Goal: Navigation & Orientation: Find specific page/section

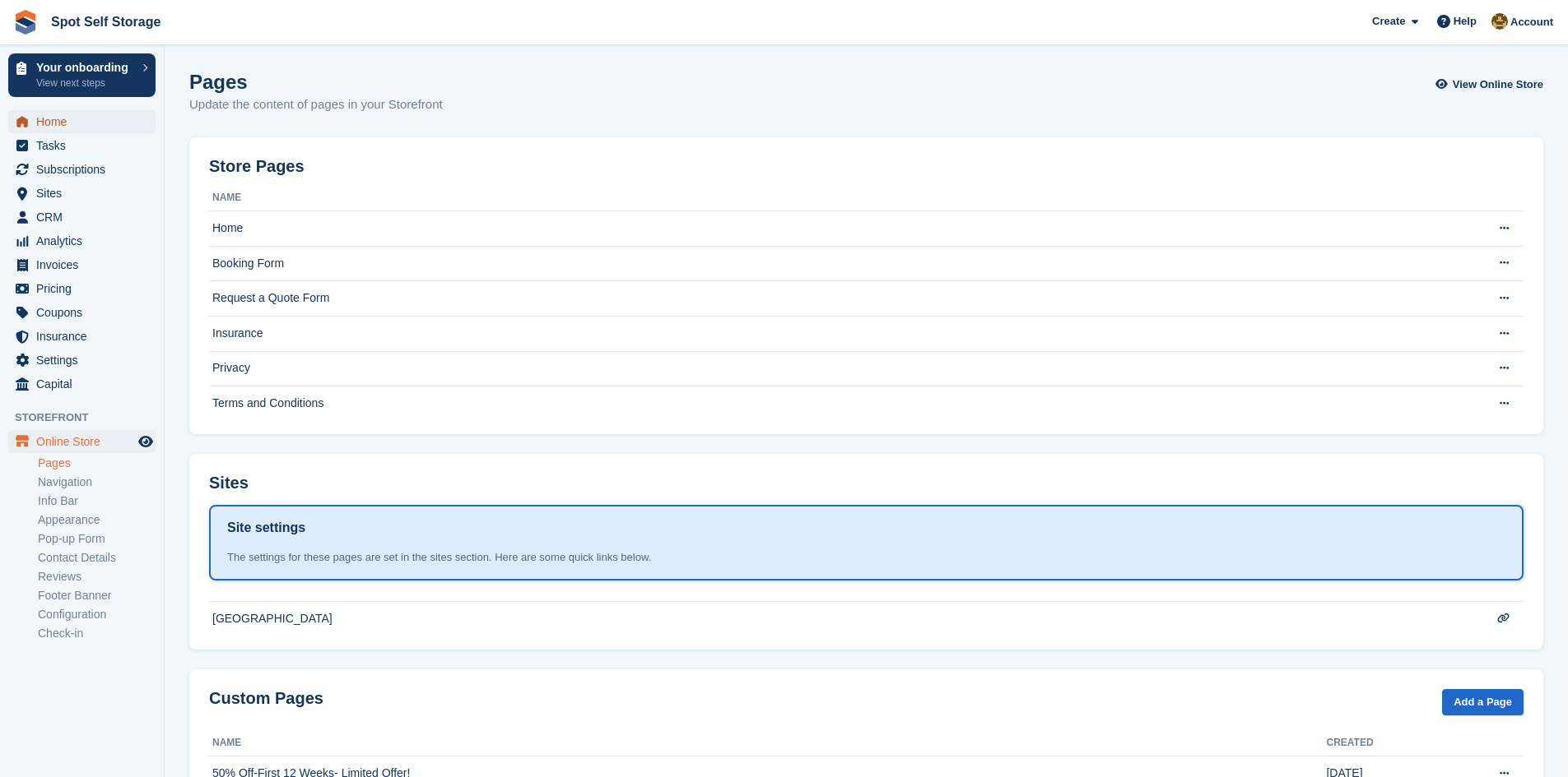
click at [50, 117] on span "Home" at bounding box center [85, 122] width 98 height 23
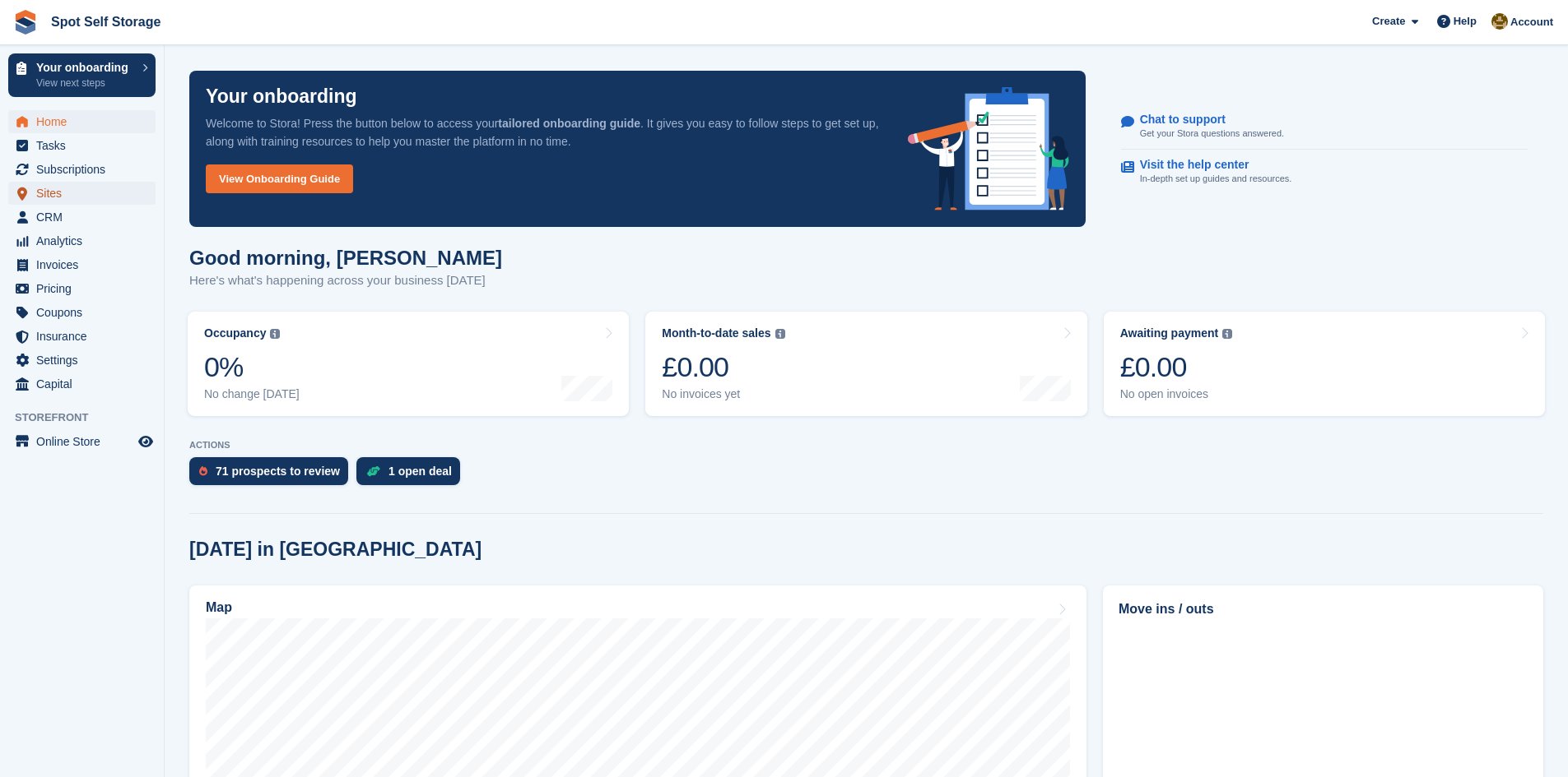
click at [45, 192] on span "Sites" at bounding box center [85, 193] width 98 height 23
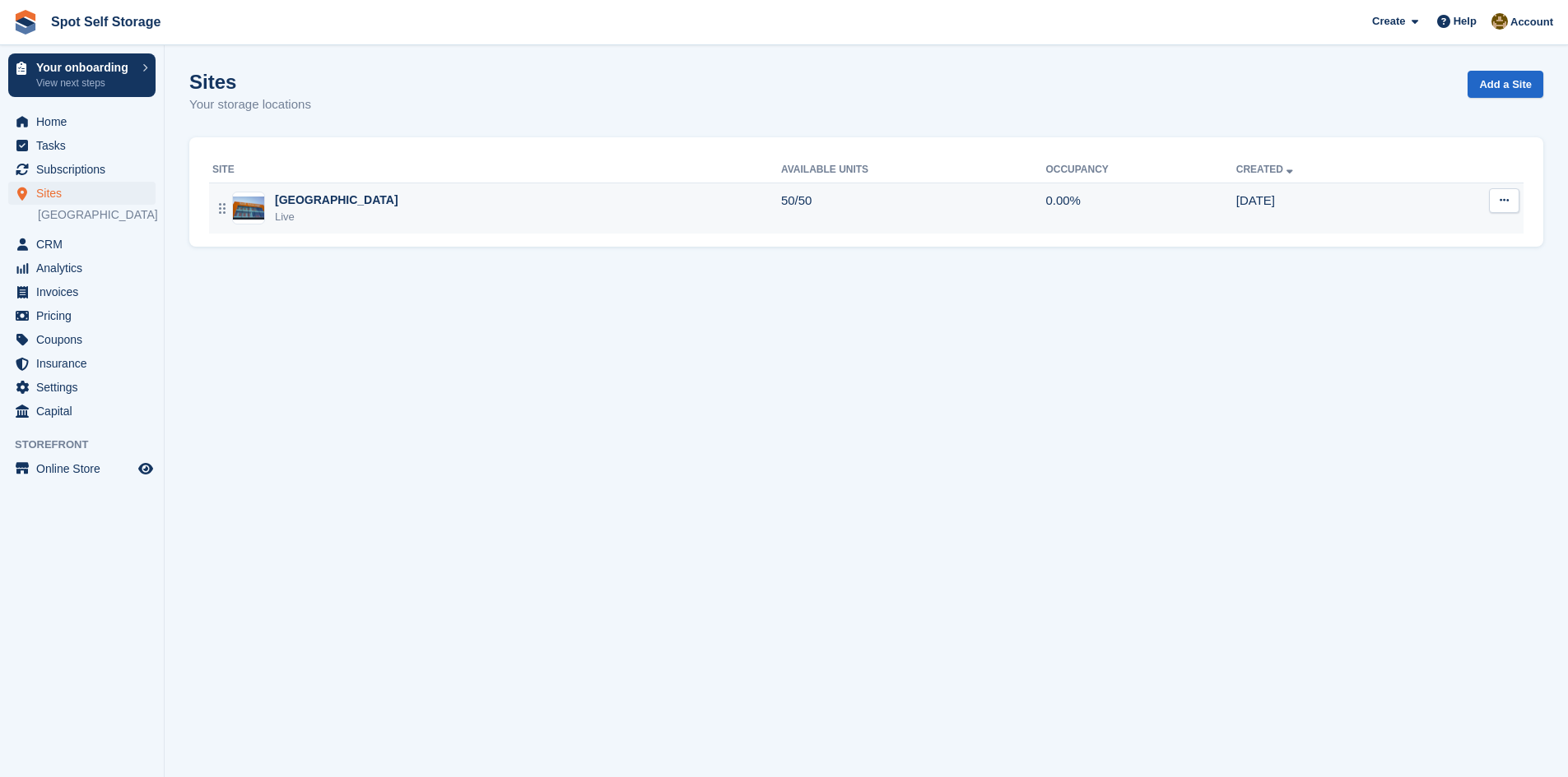
click at [290, 203] on div "[GEOGRAPHIC_DATA]" at bounding box center [336, 200] width 123 height 17
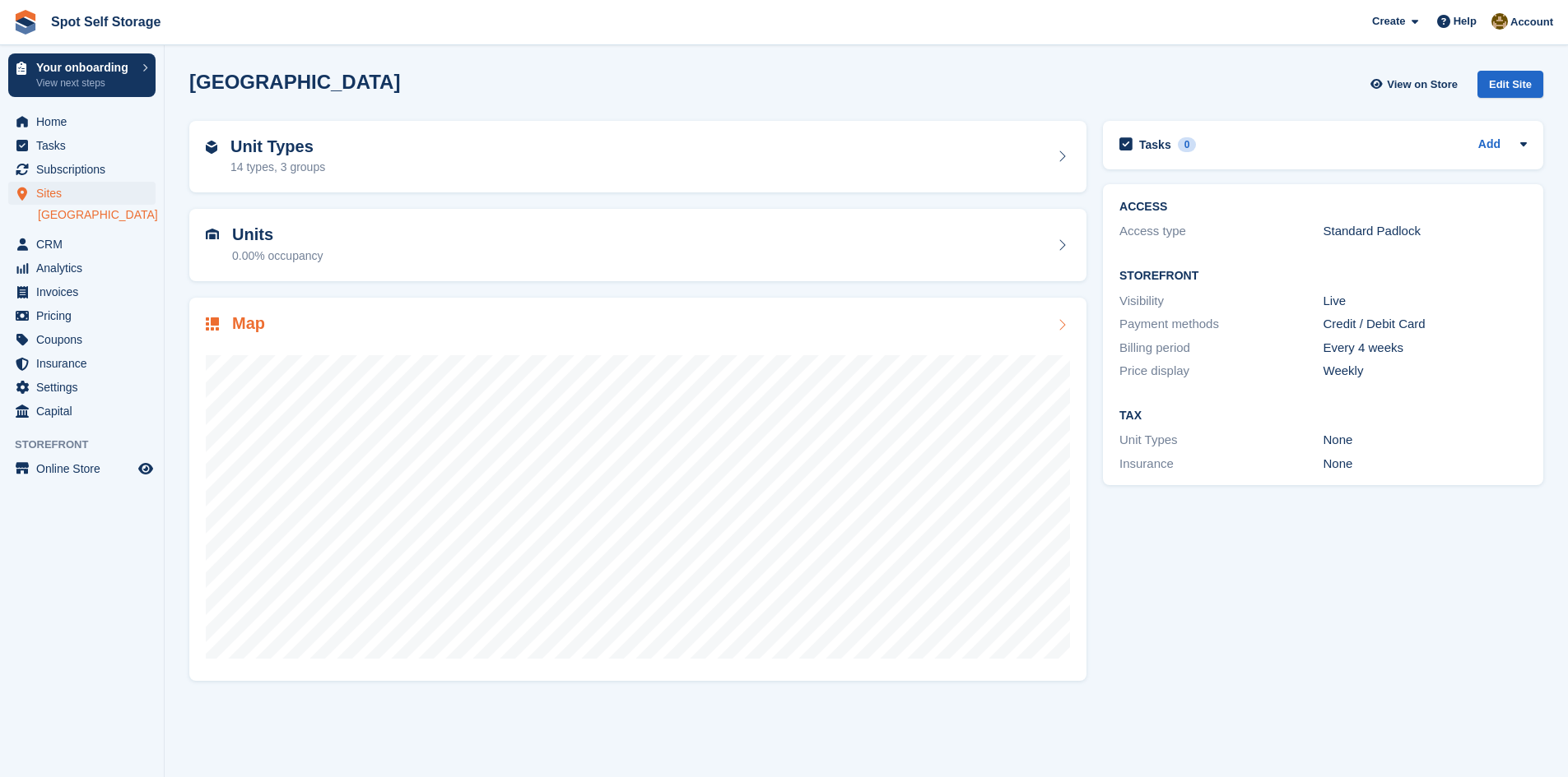
click at [1060, 323] on icon at bounding box center [1062, 325] width 17 height 13
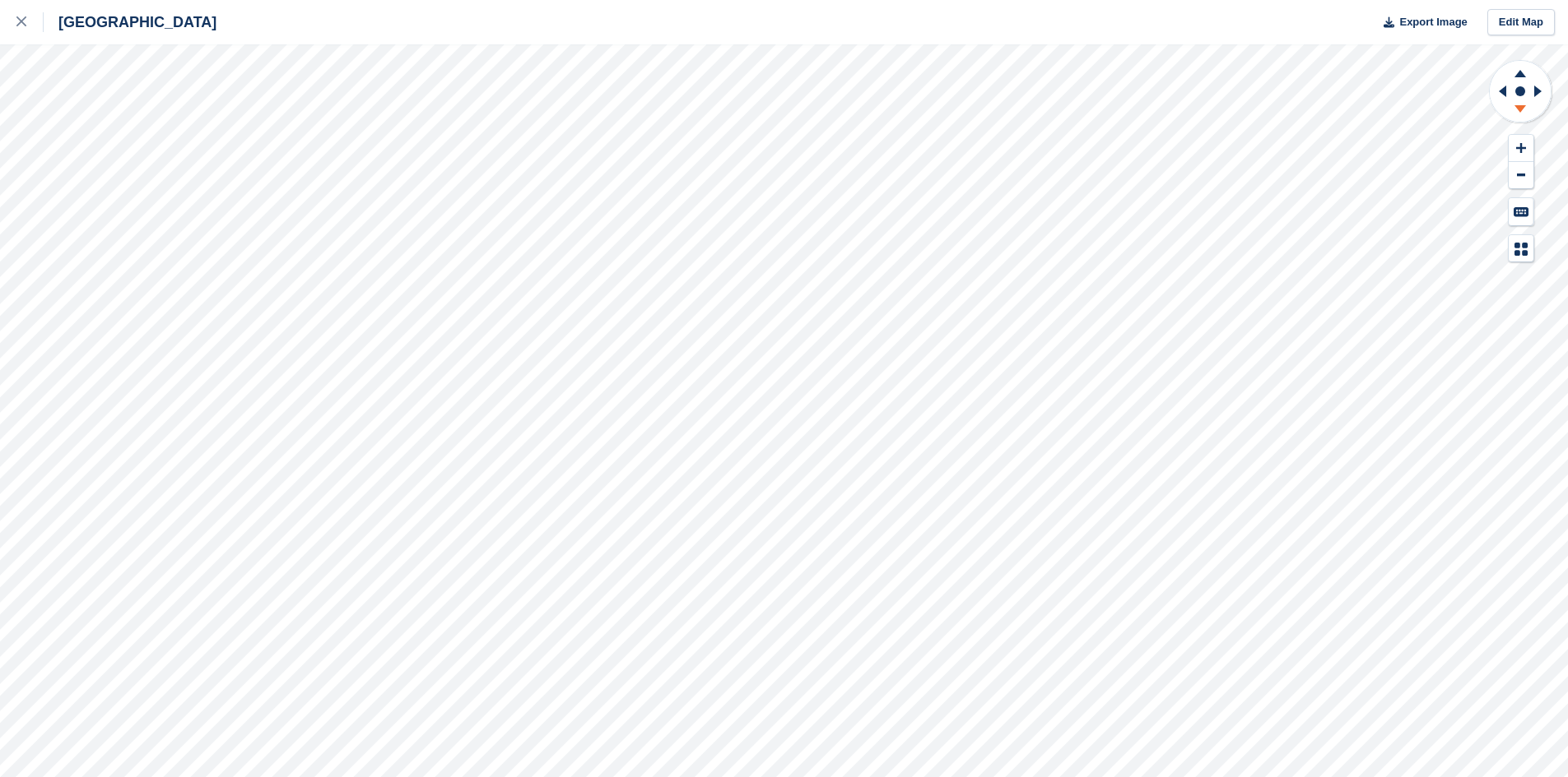
click at [1522, 107] on icon at bounding box center [1520, 108] width 12 height 7
click at [1517, 69] on icon at bounding box center [1520, 71] width 43 height 21
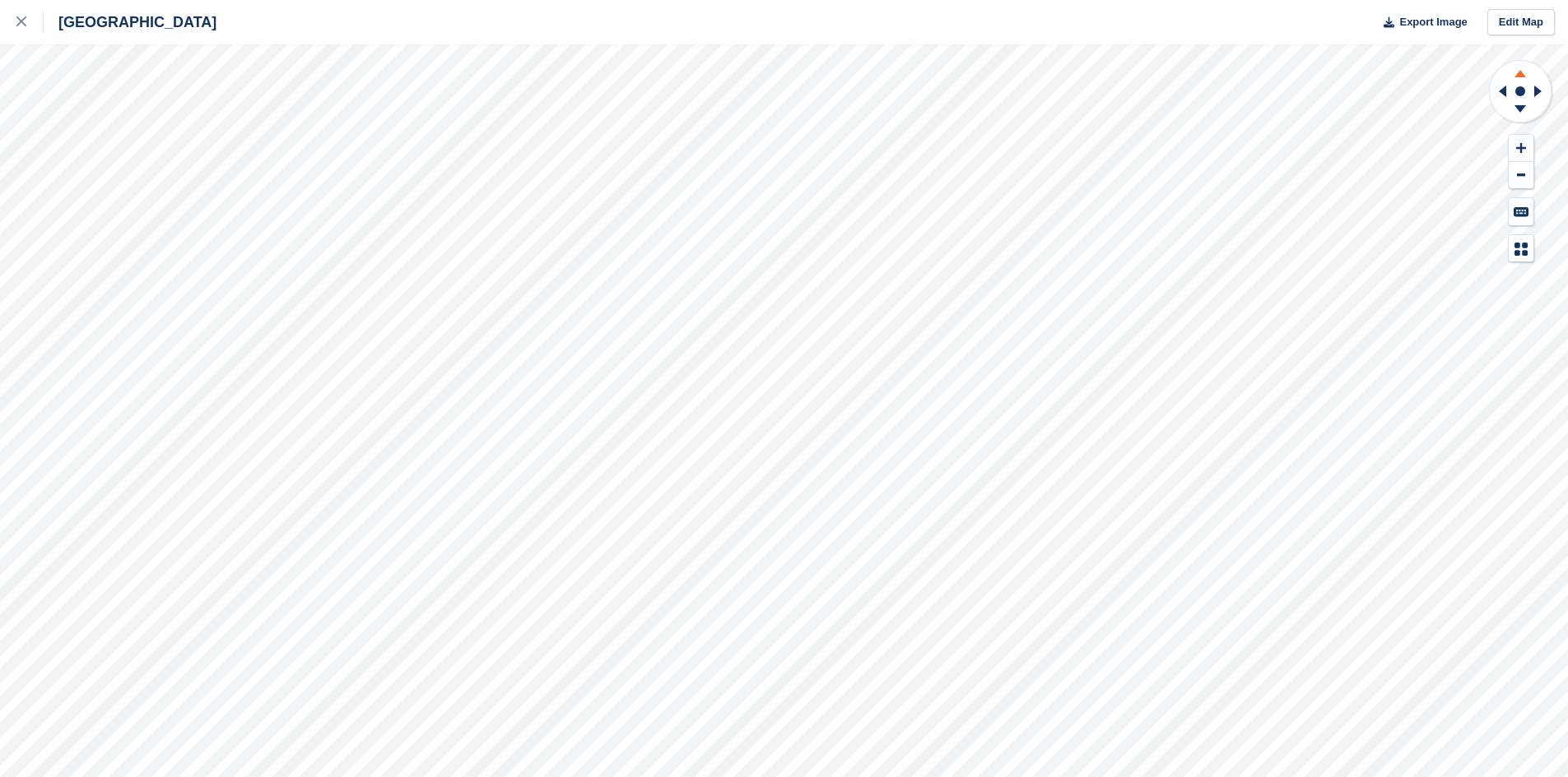
click at [1517, 69] on icon at bounding box center [1520, 71] width 43 height 21
click at [1518, 112] on icon at bounding box center [1520, 111] width 43 height 21
click at [18, 19] on icon at bounding box center [22, 21] width 10 height 10
